Goal: Task Accomplishment & Management: Manage account settings

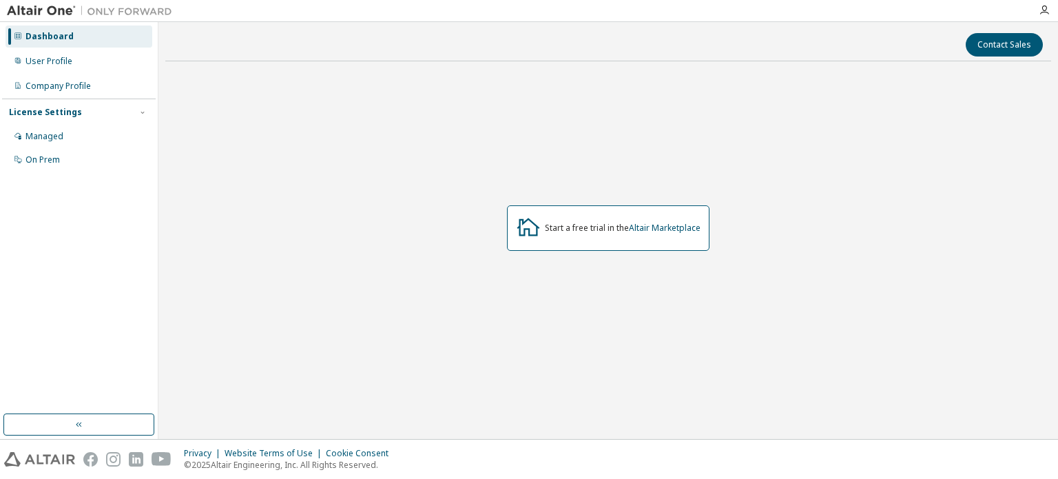
click at [94, 412] on div "Dashboard User Profile Company Profile License Settings Managed On Prem" at bounding box center [79, 218] width 154 height 388
click at [85, 424] on button "button" at bounding box center [78, 424] width 151 height 22
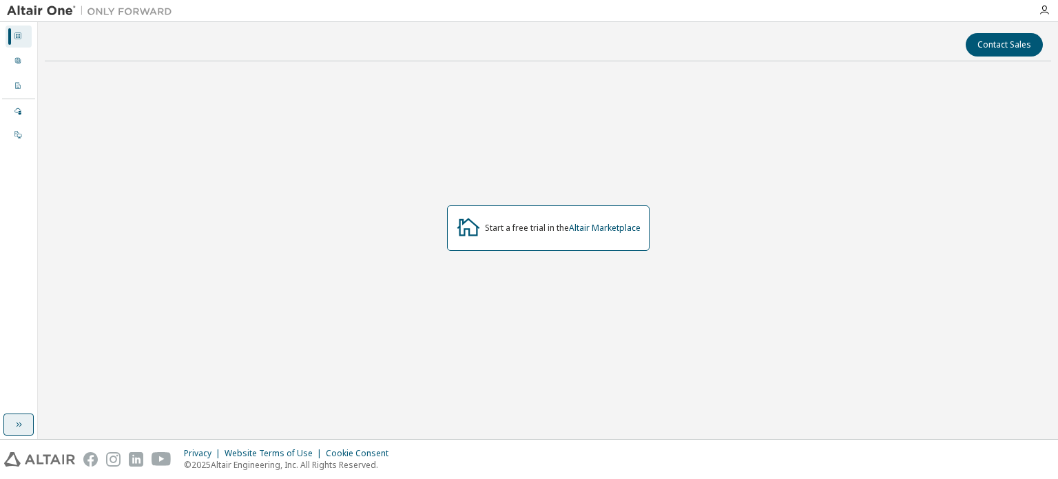
click at [22, 422] on icon "button" at bounding box center [18, 424] width 11 height 11
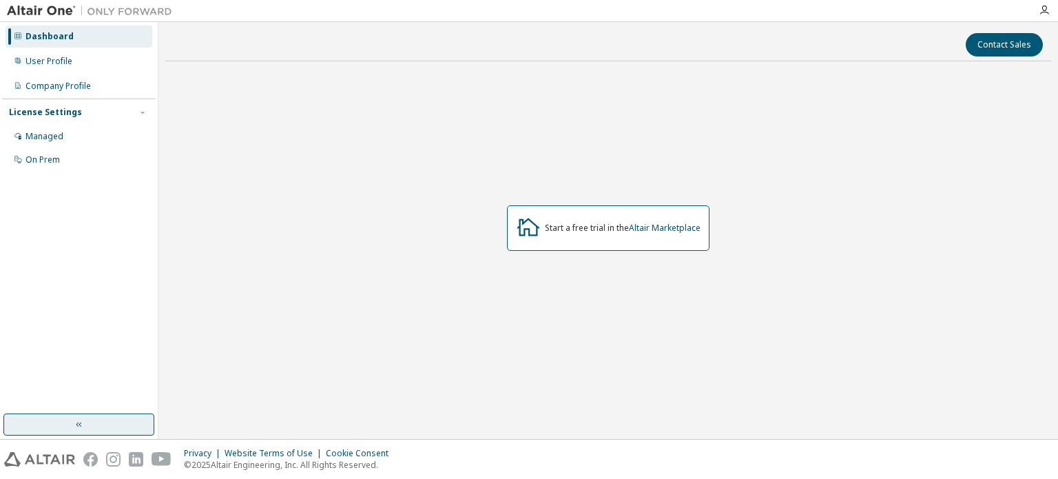
click at [45, 7] on img at bounding box center [93, 11] width 172 height 14
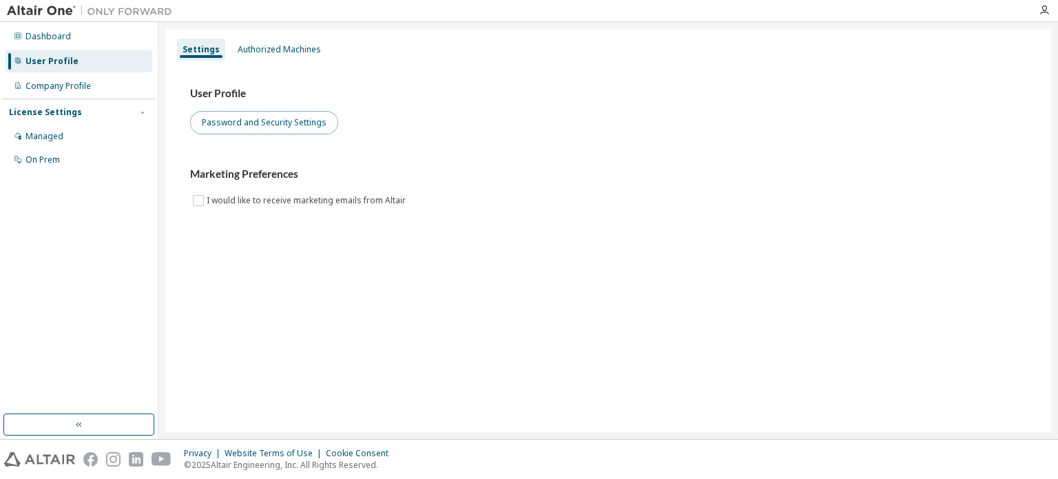
click at [281, 132] on button "Password and Security Settings" at bounding box center [264, 122] width 148 height 23
